Goal: Task Accomplishment & Management: Complete application form

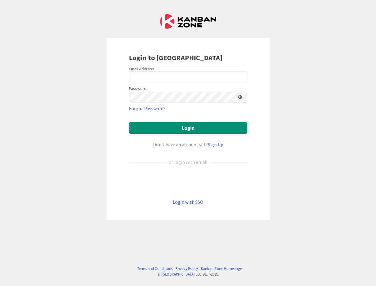
click at [188, 143] on div "Don’t have an account yet? Sign Up" at bounding box center [188, 144] width 119 height 7
click at [240, 97] on icon at bounding box center [240, 97] width 5 height 4
click at [188, 128] on button "Login" at bounding box center [188, 128] width 119 height 12
